Goal: Transaction & Acquisition: Purchase product/service

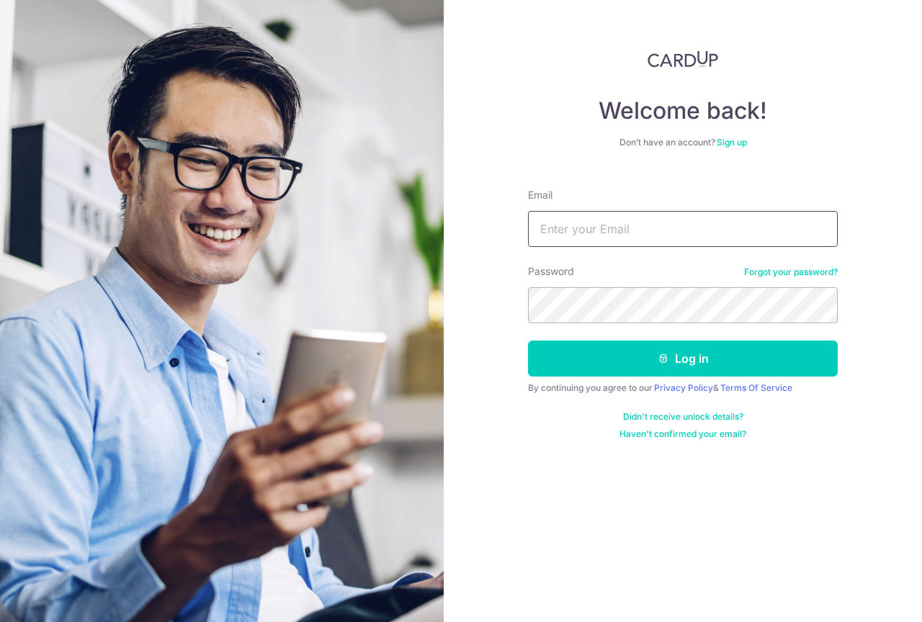
type input "[EMAIL_ADDRESS][PERSON_NAME][DOMAIN_NAME]"
click at [683, 359] on button "Log in" at bounding box center [683, 359] width 310 height 36
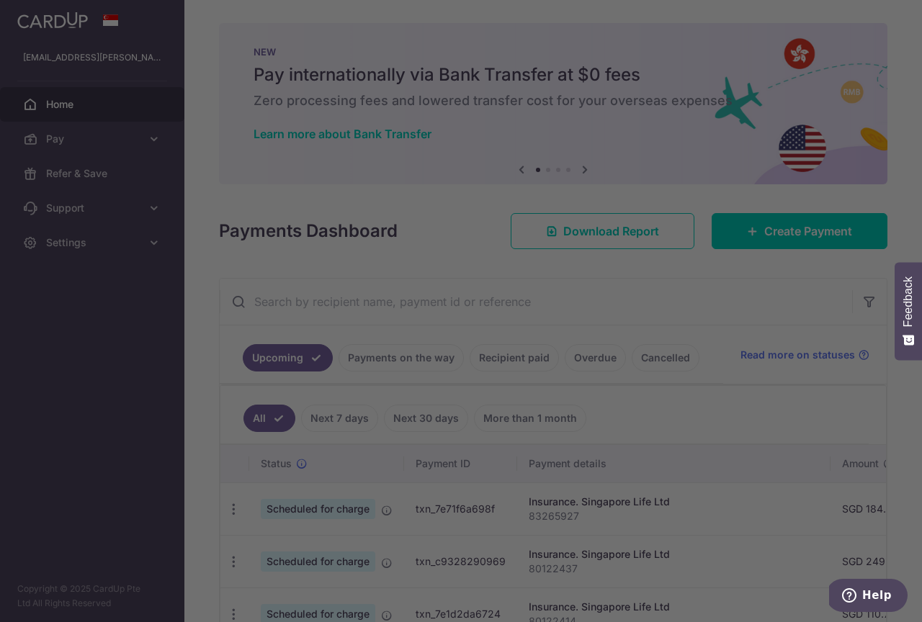
click at [743, 248] on div at bounding box center [465, 314] width 931 height 629
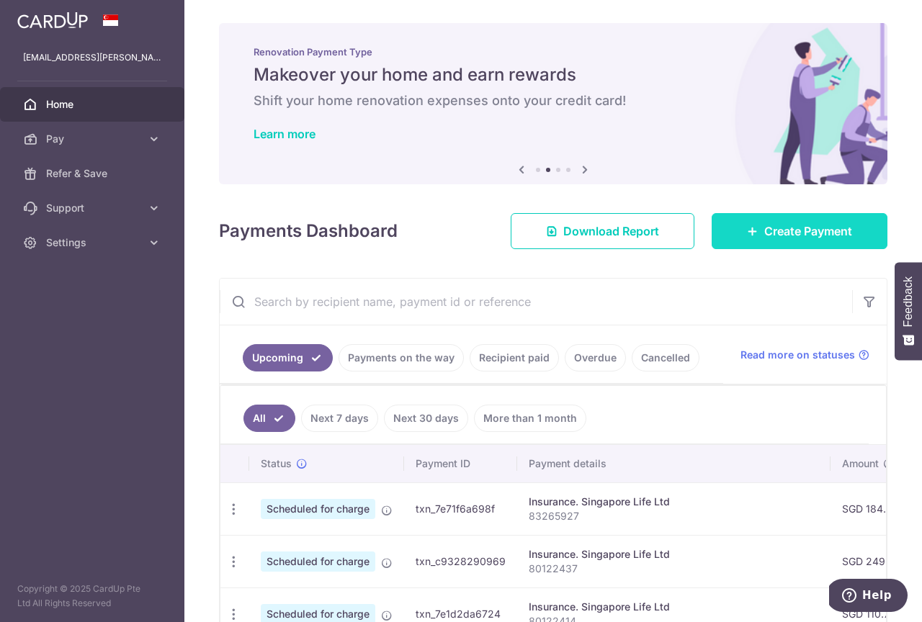
click at [771, 225] on span "Create Payment" at bounding box center [808, 231] width 88 height 17
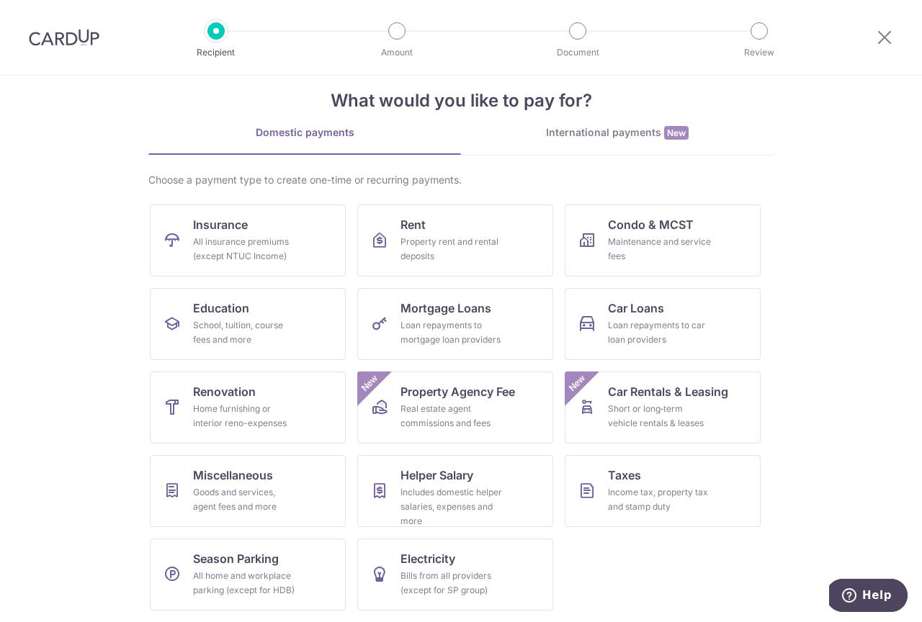
scroll to position [22, 0]
click at [444, 408] on div "Real estate agent commissions and fees" at bounding box center [453, 416] width 104 height 29
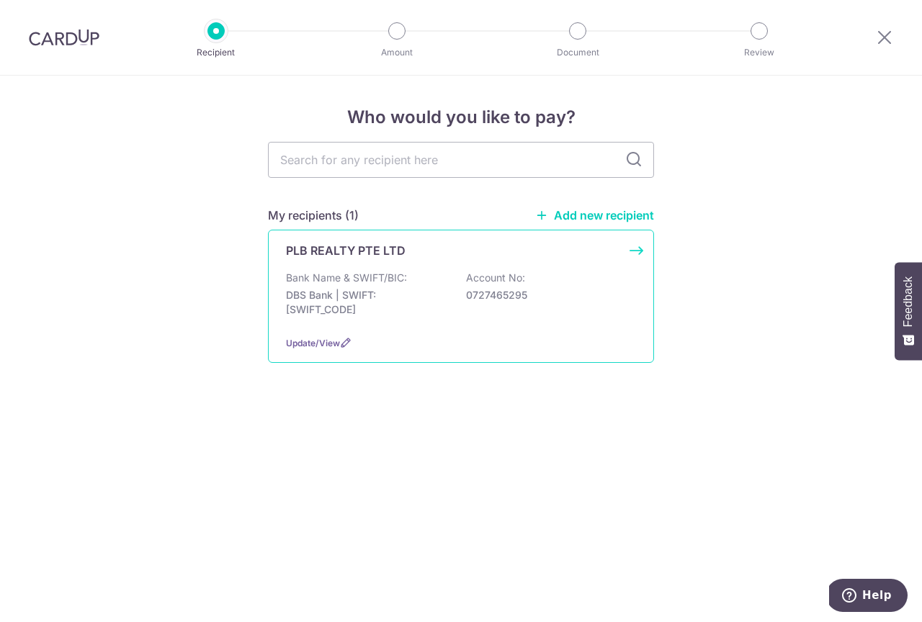
click at [471, 258] on div "PLB REALTY PTE LTD" at bounding box center [452, 250] width 333 height 17
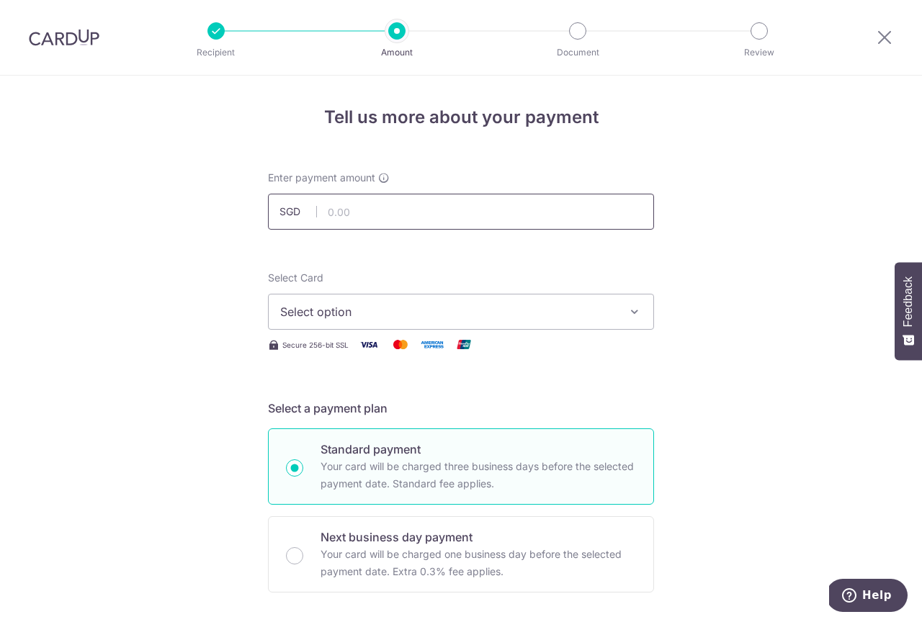
click at [431, 207] on input "text" at bounding box center [461, 212] width 386 height 36
type input "18,121.25"
click at [424, 309] on span "Select option" at bounding box center [448, 311] width 336 height 17
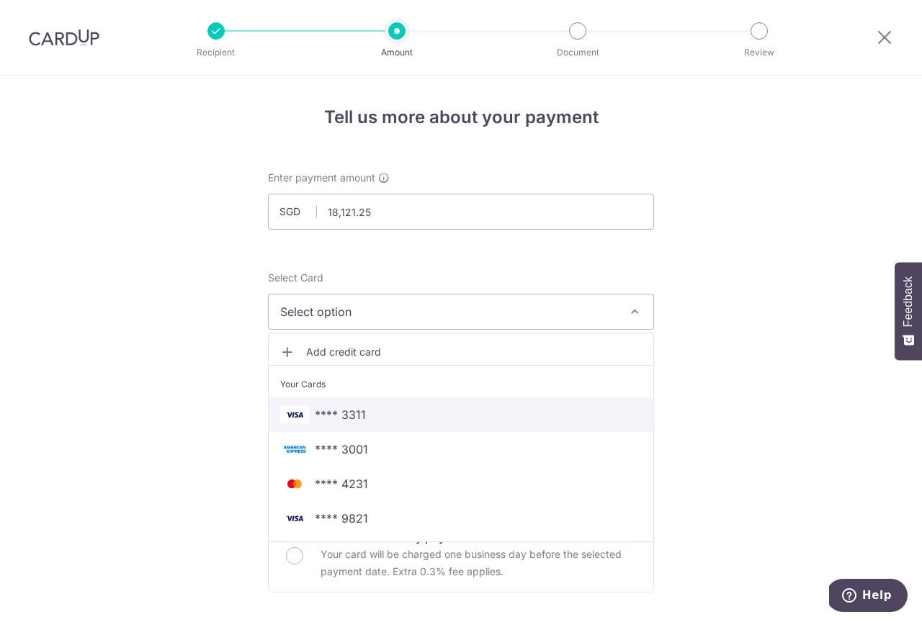
click at [363, 417] on span "**** 3311" at bounding box center [340, 414] width 51 height 17
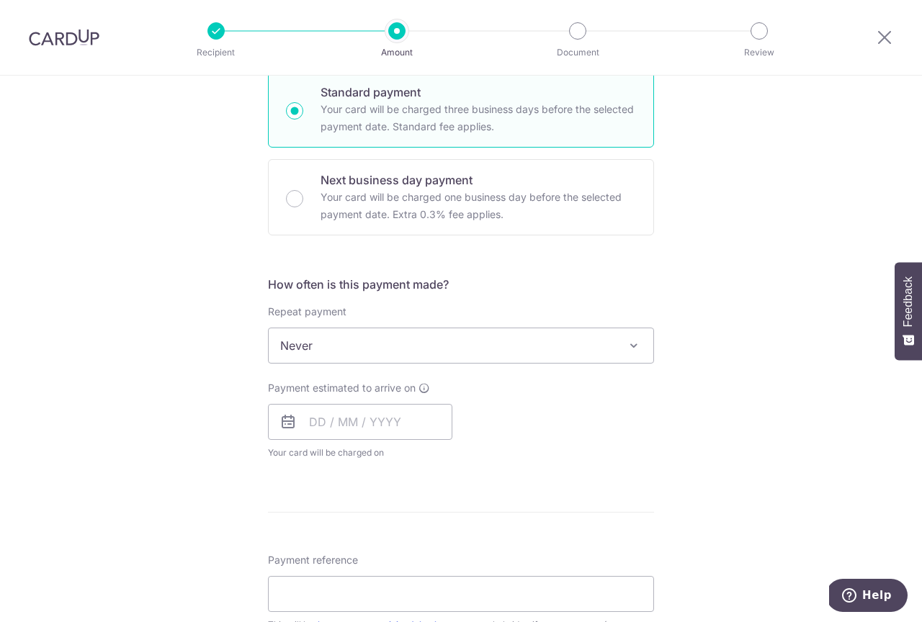
scroll to position [397, 0]
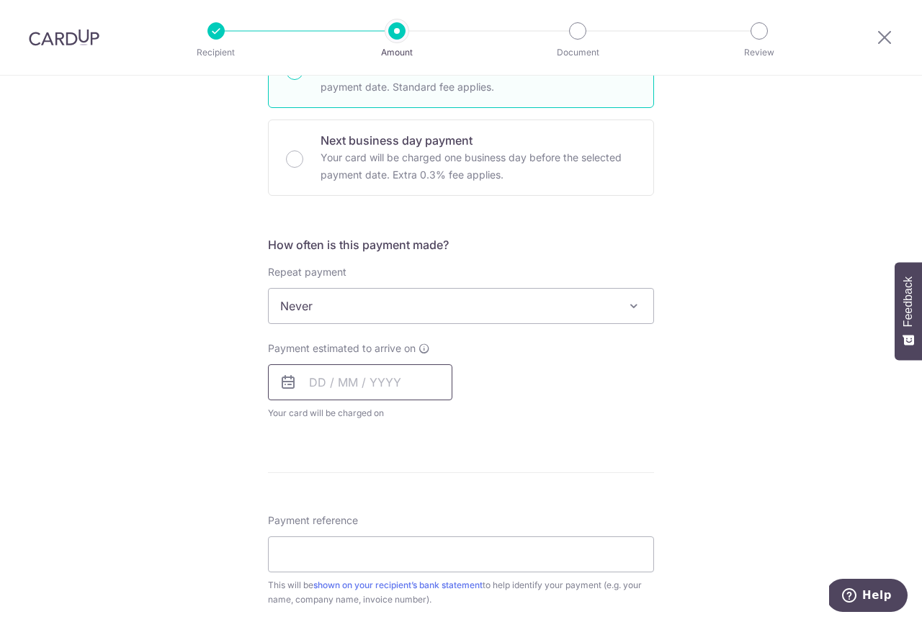
click at [330, 379] on input "text" at bounding box center [360, 382] width 184 height 36
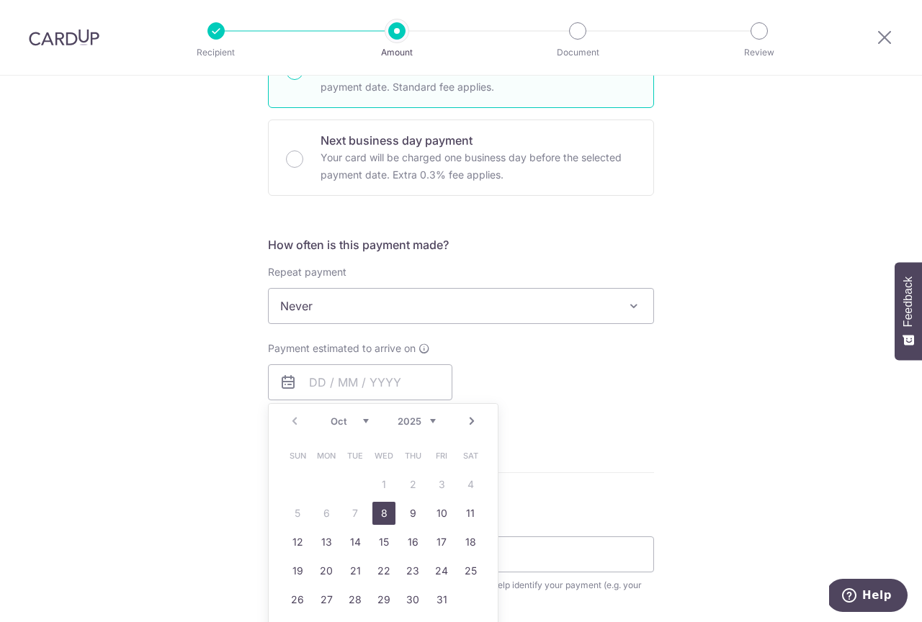
click at [380, 509] on link "8" at bounding box center [383, 513] width 23 height 23
type input "[DATE]"
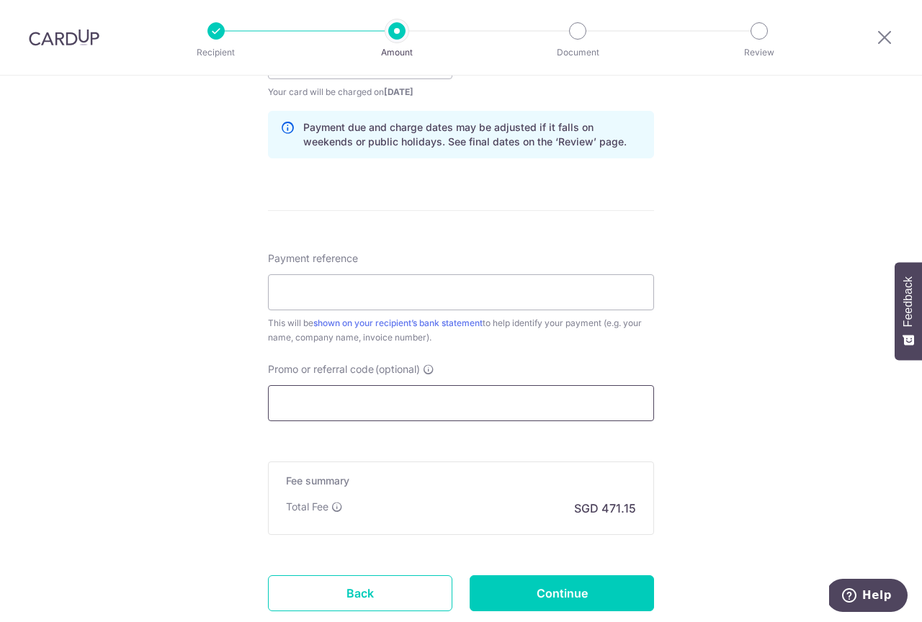
scroll to position [727, 0]
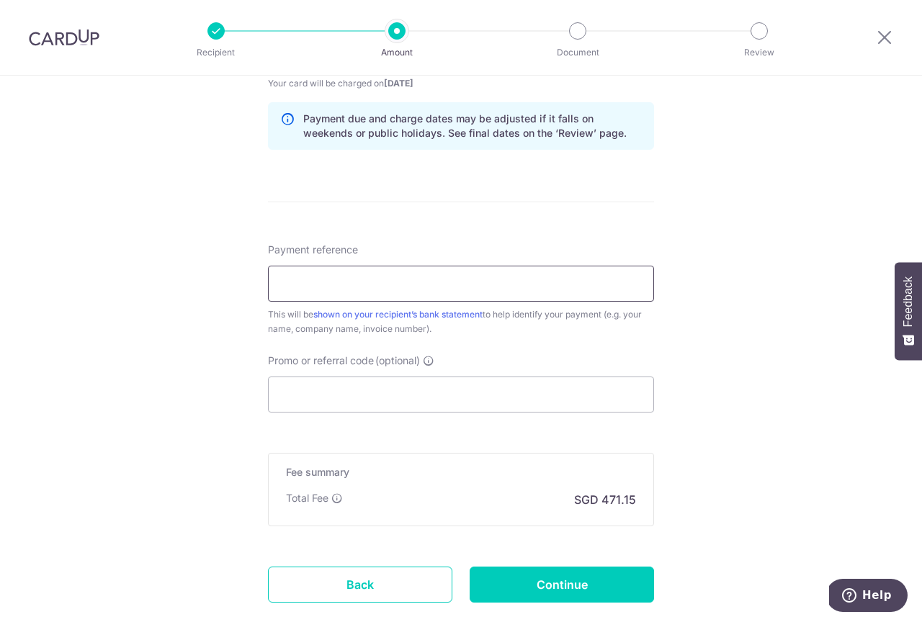
click at [348, 290] on input "Payment reference" at bounding box center [461, 284] width 386 height 36
click at [388, 287] on input "Payment reference" at bounding box center [461, 284] width 386 height 36
paste input "PLB2508-108"
type input "PLB2508-108"
click at [346, 393] on input "Promo or referral code (optional)" at bounding box center [461, 395] width 386 height 36
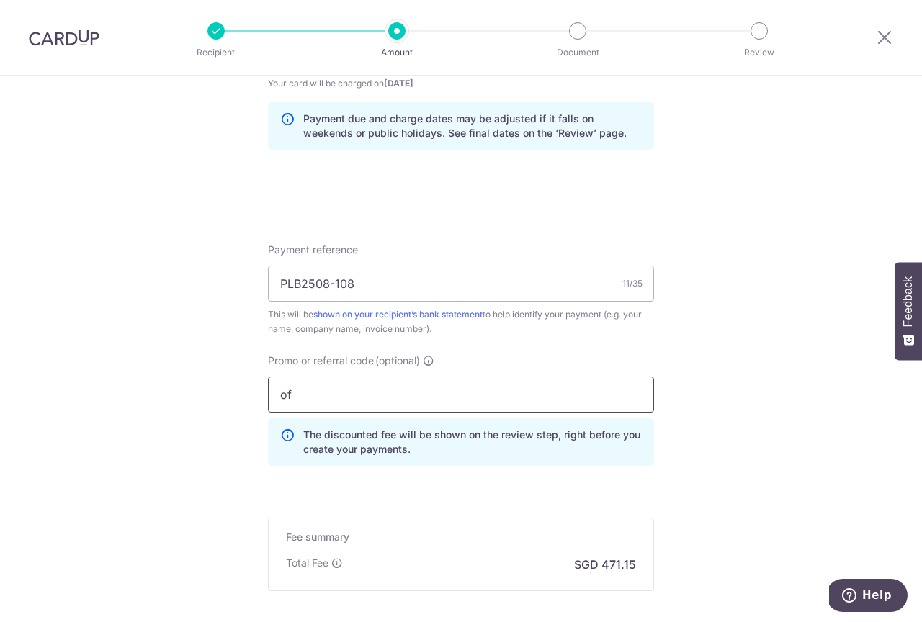
type input "o"
type input "2"
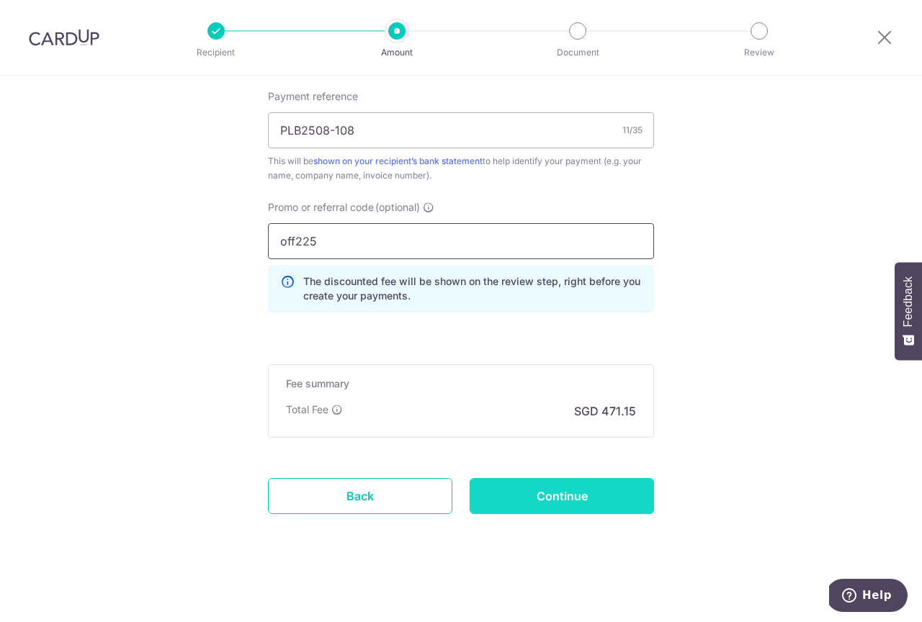
scroll to position [880, 0]
type input "off225"
click at [523, 496] on input "Continue" at bounding box center [562, 496] width 184 height 36
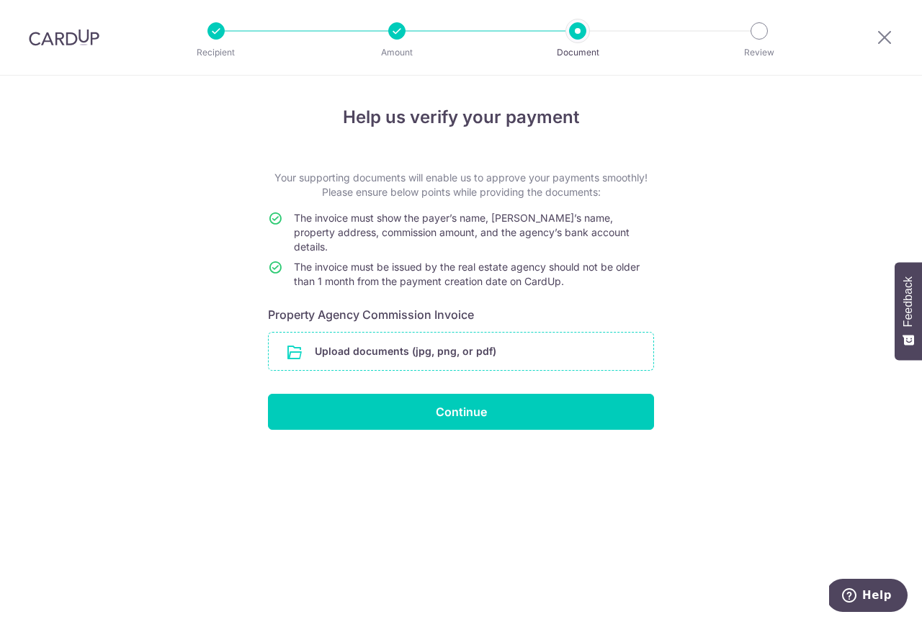
click at [443, 333] on input "file" at bounding box center [461, 351] width 385 height 37
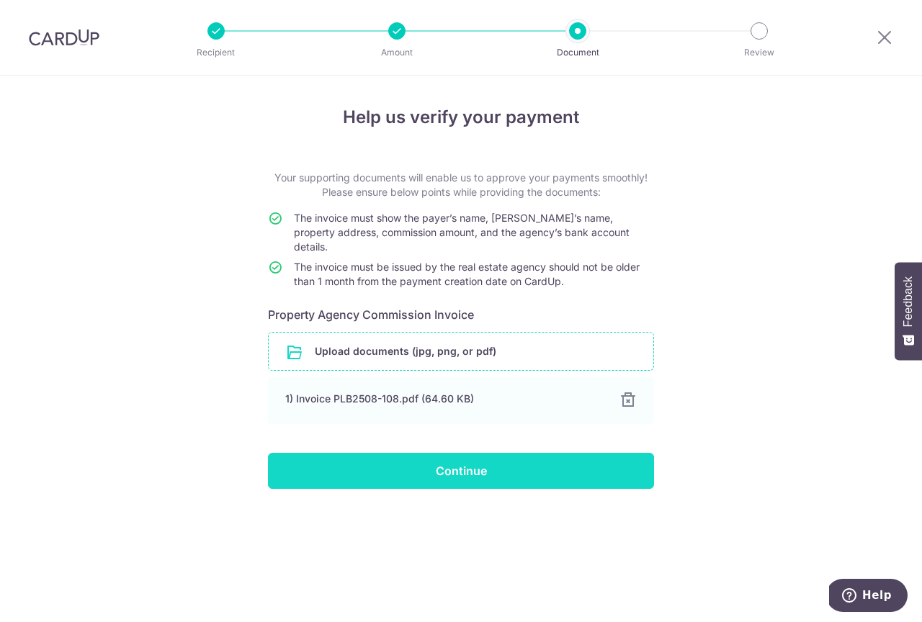
click at [431, 455] on input "Continue" at bounding box center [461, 471] width 386 height 36
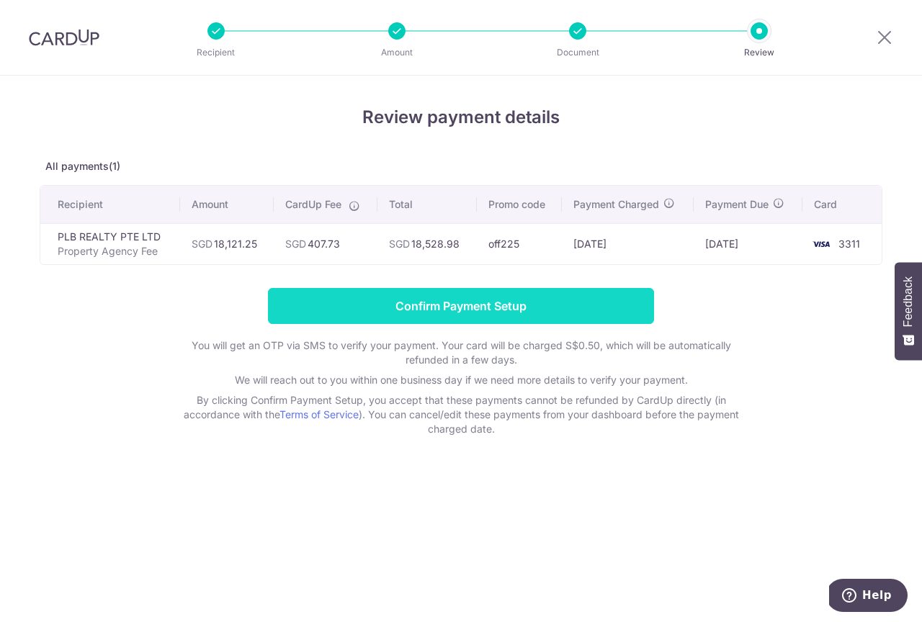
click at [451, 308] on input "Confirm Payment Setup" at bounding box center [461, 306] width 386 height 36
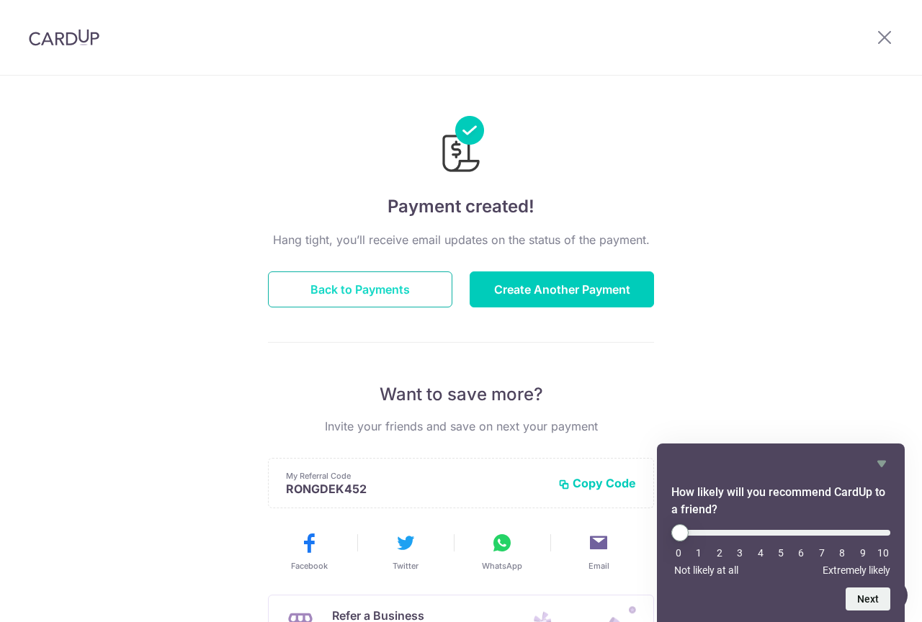
click at [380, 282] on button "Back to Payments" at bounding box center [360, 290] width 184 height 36
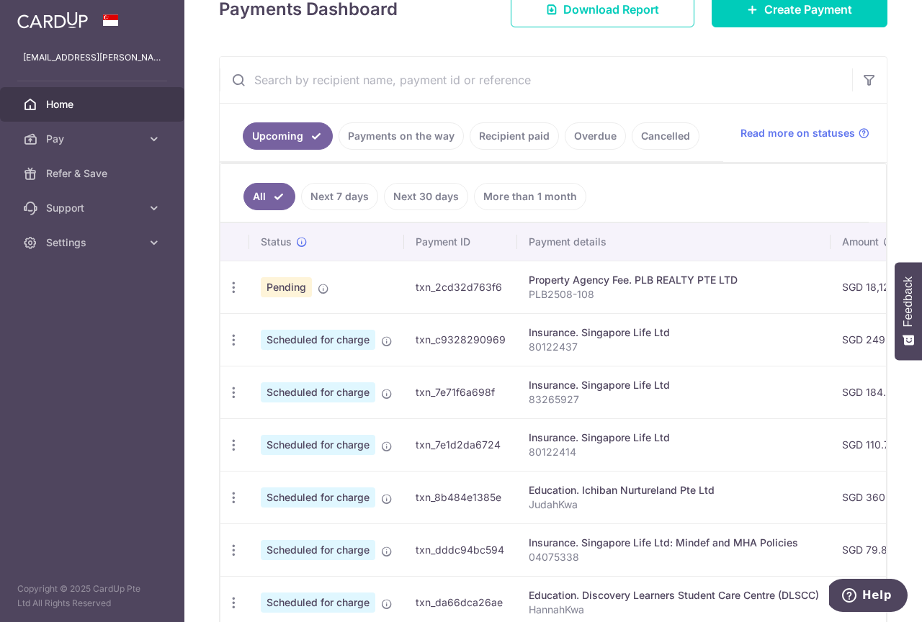
scroll to position [225, 0]
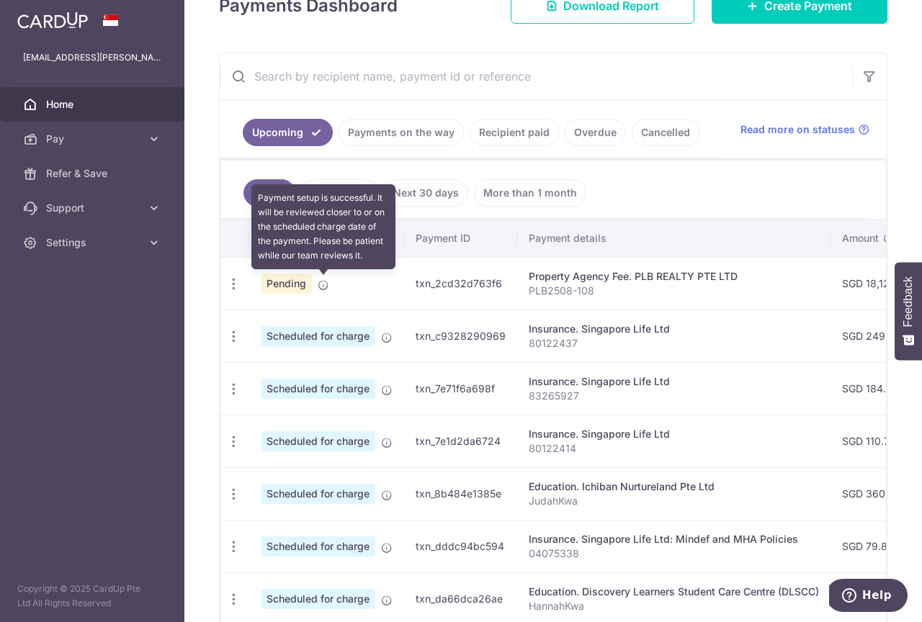
click at [324, 287] on icon at bounding box center [324, 285] width 12 height 12
click at [320, 286] on icon at bounding box center [324, 285] width 12 height 12
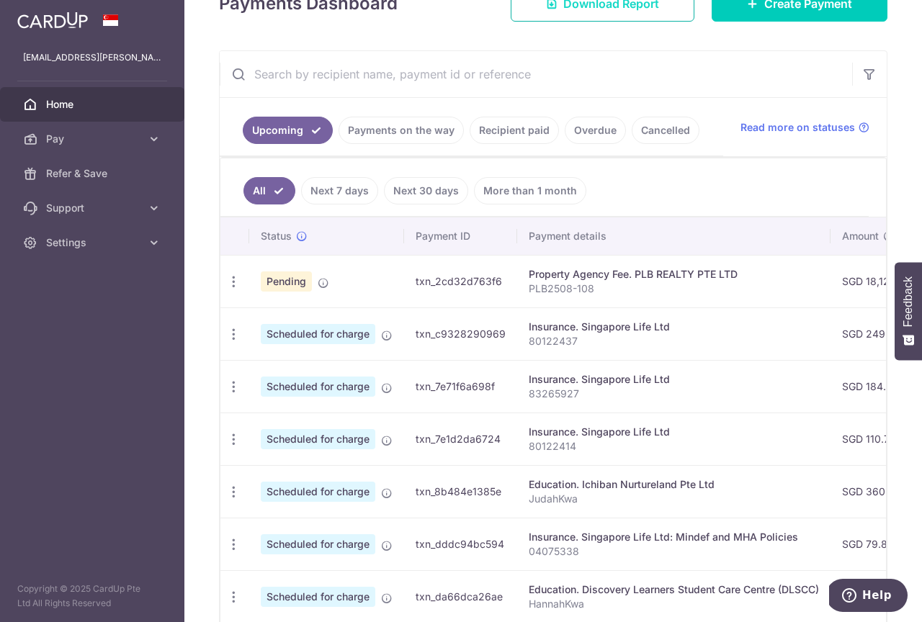
scroll to position [0, 0]
